Goal: Task Accomplishment & Management: Manage account settings

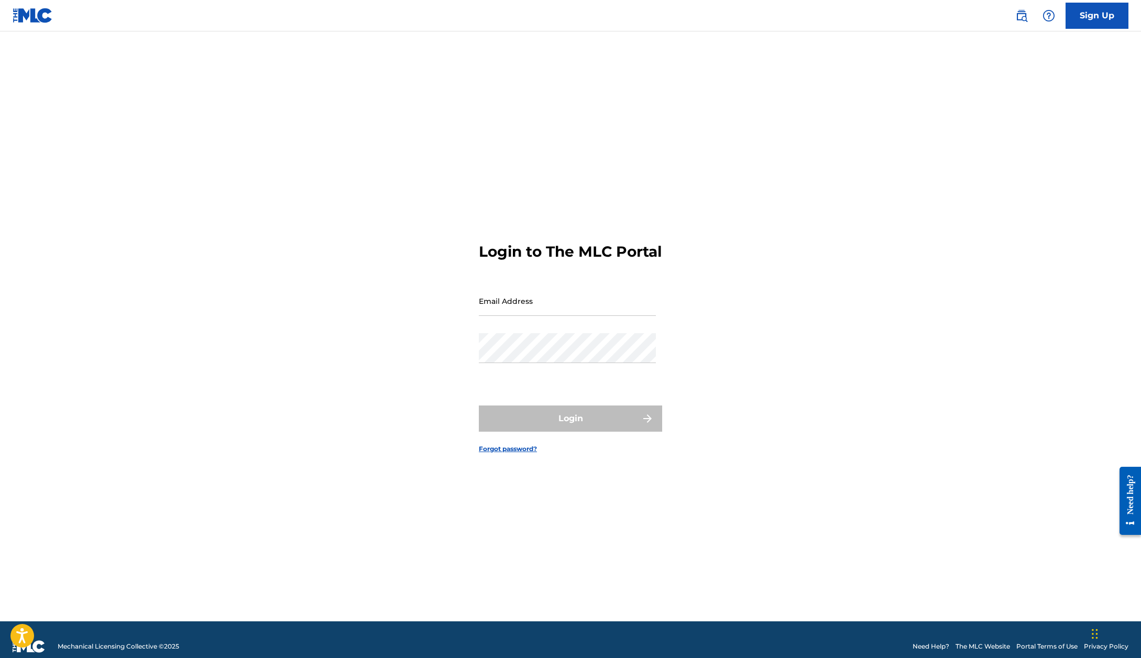
type input "[PERSON_NAME][EMAIL_ADDRESS][PERSON_NAME][DOMAIN_NAME]"
click at [537, 425] on div "Login" at bounding box center [570, 419] width 183 height 26
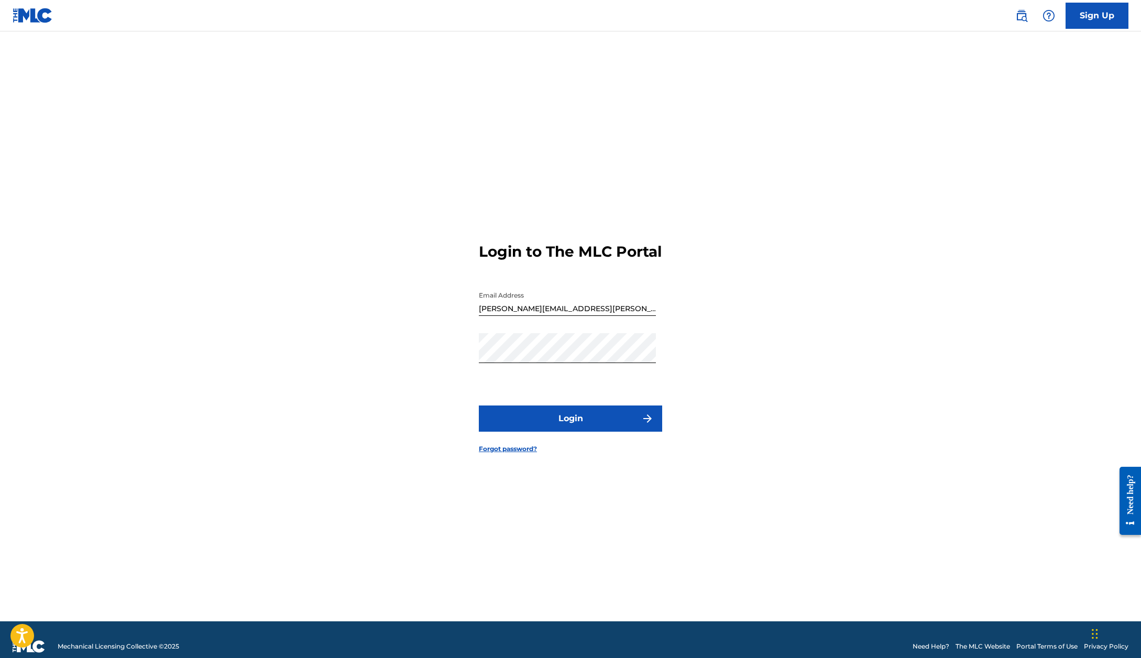
click at [523, 394] on form "Login to The MLC Portal Email Address [PERSON_NAME][EMAIL_ADDRESS][PERSON_NAME]…" at bounding box center [570, 340] width 183 height 564
click at [529, 432] on button "Login" at bounding box center [570, 419] width 183 height 26
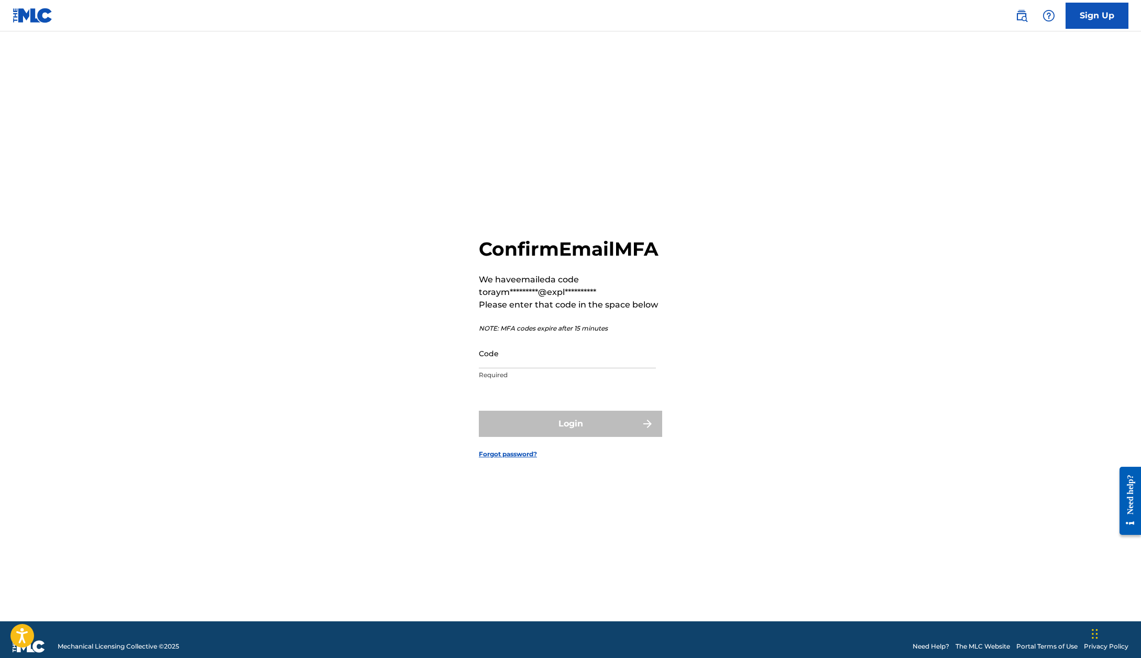
click at [517, 368] on input "Code" at bounding box center [567, 353] width 177 height 30
paste input "884933"
type input "884933"
click at [559, 429] on button "Login" at bounding box center [570, 424] width 183 height 26
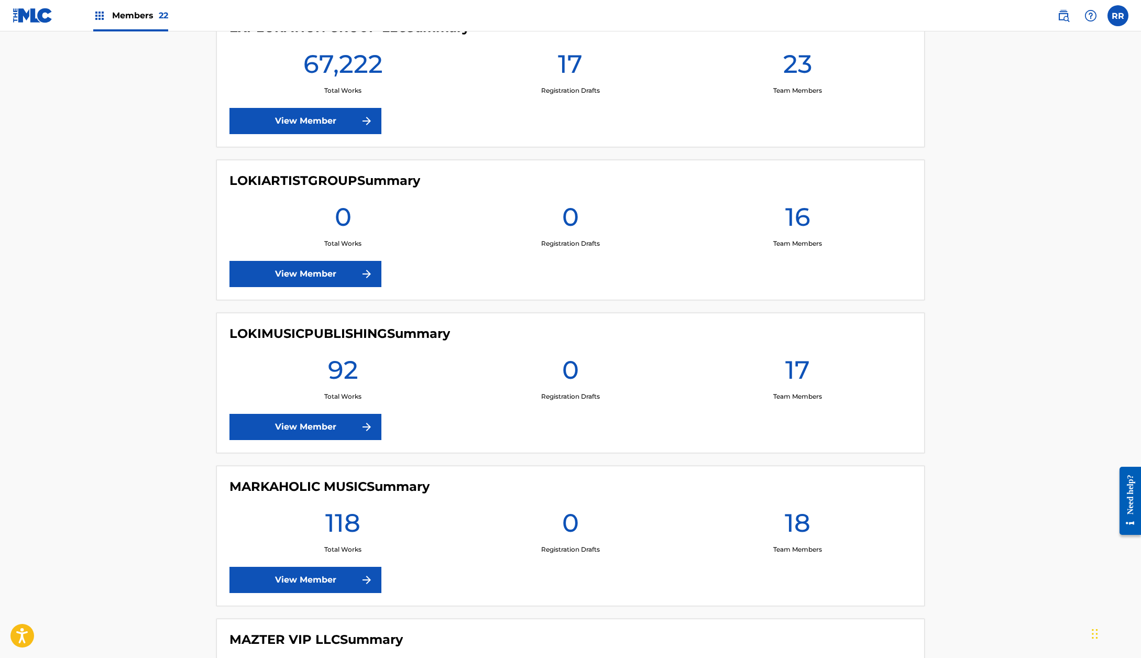
scroll to position [1789, 0]
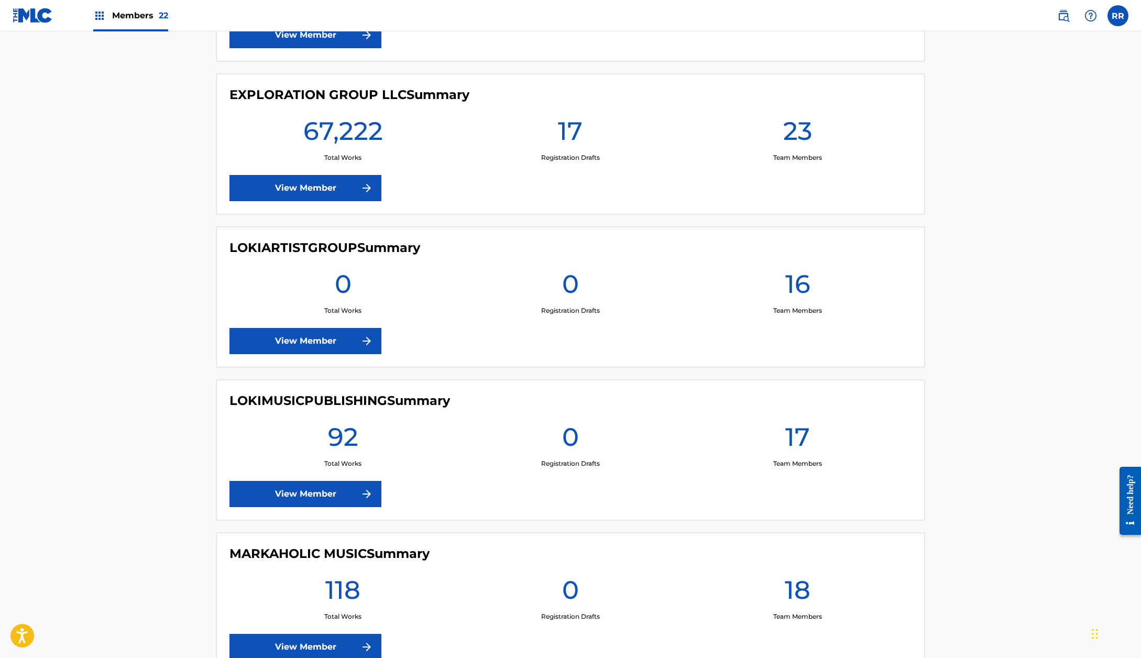
click at [297, 180] on link "View Member" at bounding box center [306, 188] width 152 height 26
